Goal: Information Seeking & Learning: Learn about a topic

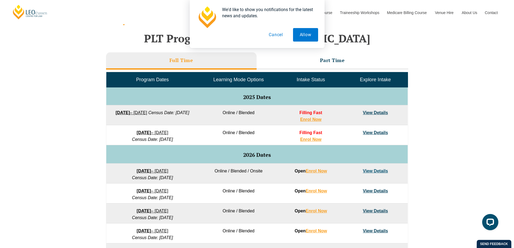
scroll to position [219, 0]
click at [376, 115] on link "View Details" at bounding box center [375, 113] width 25 height 5
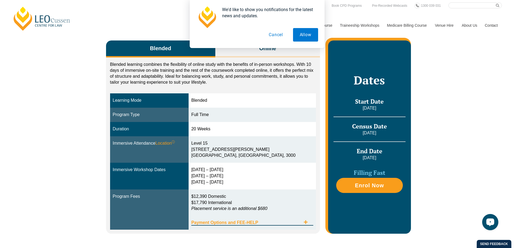
click at [306, 221] on icon "Tabs. Open items with Enter or Space, close with Escape and navigate using the …" at bounding box center [306, 222] width 4 height 4
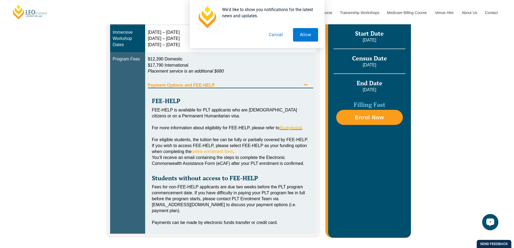
scroll to position [243, 0]
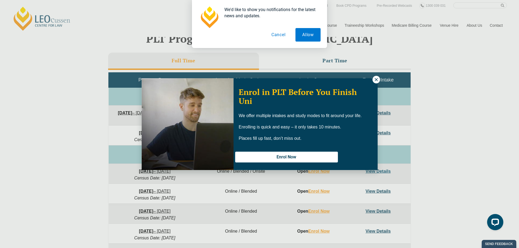
click at [376, 80] on icon at bounding box center [375, 79] width 3 height 3
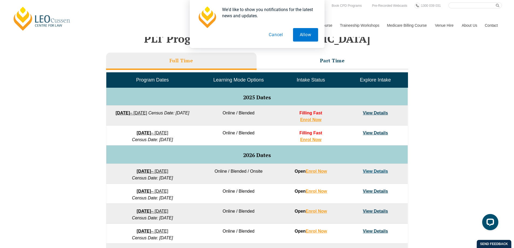
click at [238, 78] on span "Learning Mode Options" at bounding box center [239, 79] width 51 height 5
click at [382, 116] on td "View Details" at bounding box center [376, 116] width 65 height 20
click at [384, 112] on link "View Details" at bounding box center [375, 113] width 25 height 5
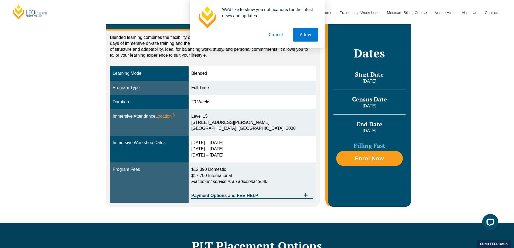
scroll to position [81, 0]
